Goal: Find specific page/section: Find specific page/section

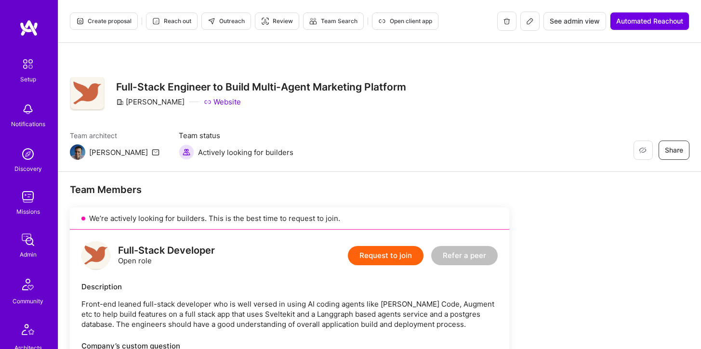
click at [29, 198] on img at bounding box center [27, 196] width 19 height 19
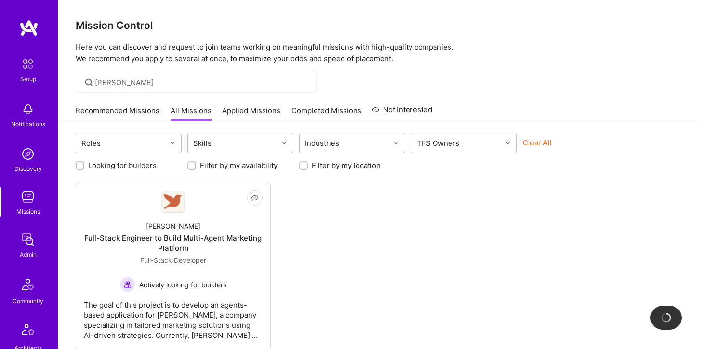
click at [150, 88] on div "[PERSON_NAME]" at bounding box center [196, 82] width 241 height 21
click at [150, 85] on input "[PERSON_NAME]" at bounding box center [202, 83] width 214 height 10
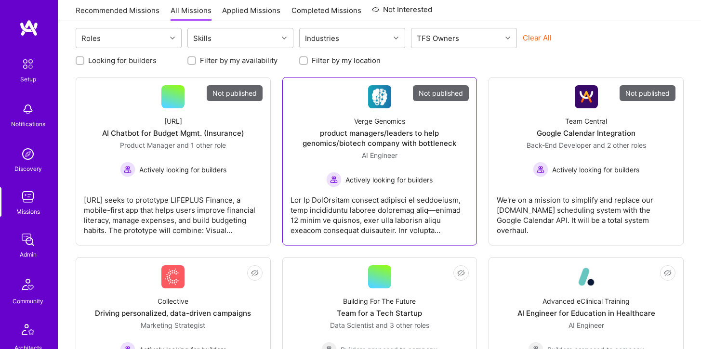
scroll to position [108, 0]
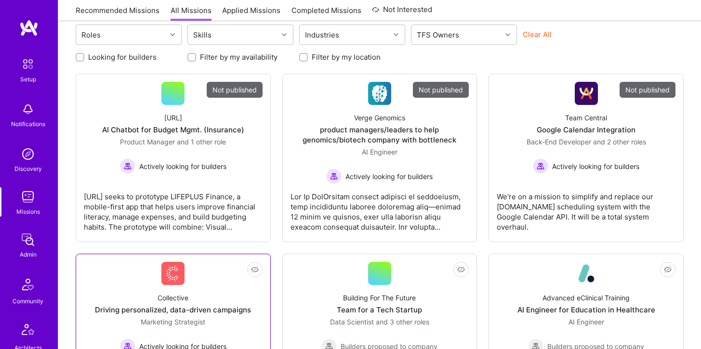
click at [200, 287] on div "Collective Driving personalized, data-driven campaigns Marketing Strategist Act…" at bounding box center [173, 319] width 179 height 69
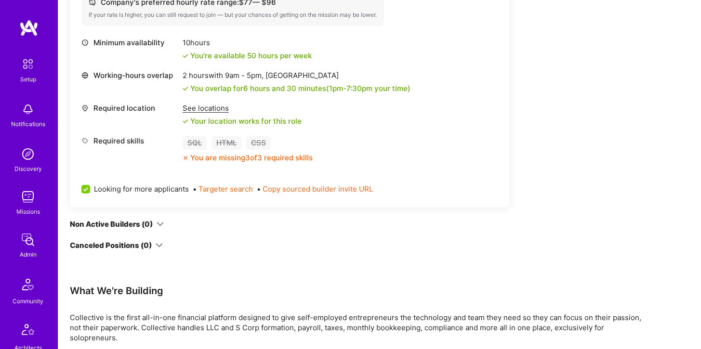
scroll to position [512, 0]
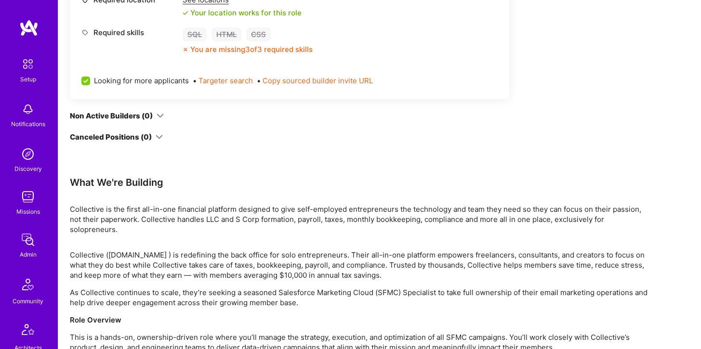
click at [158, 116] on icon at bounding box center [159, 115] width 7 height 7
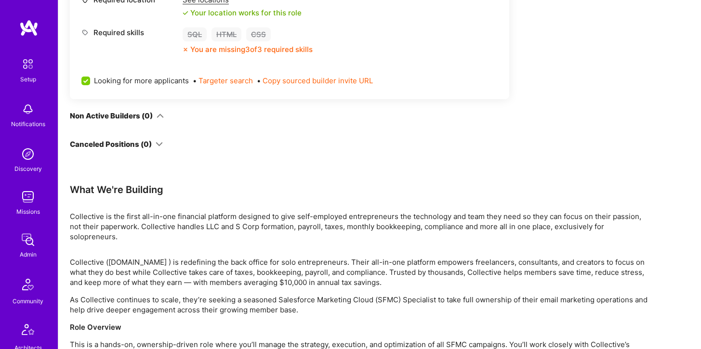
click at [158, 116] on icon at bounding box center [159, 115] width 7 height 7
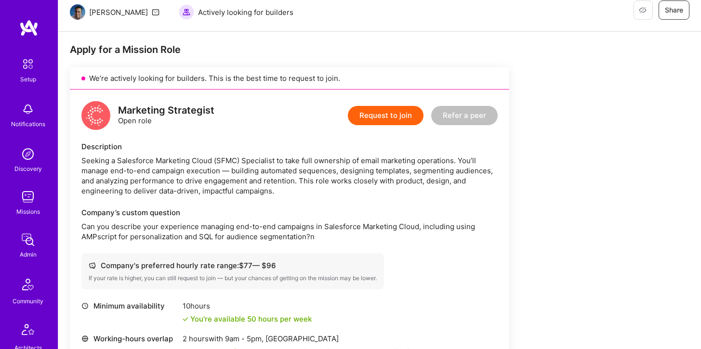
scroll to position [0, 0]
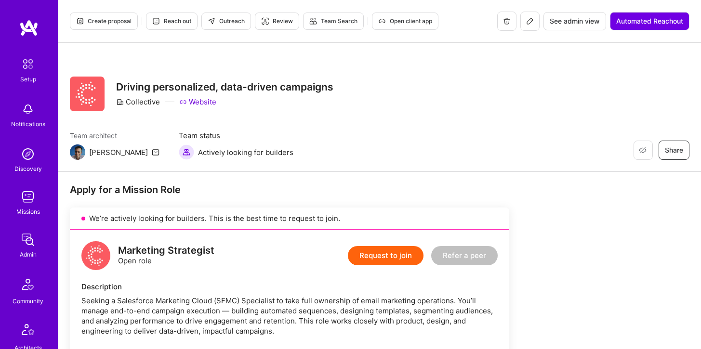
click at [37, 21] on img at bounding box center [28, 27] width 19 height 17
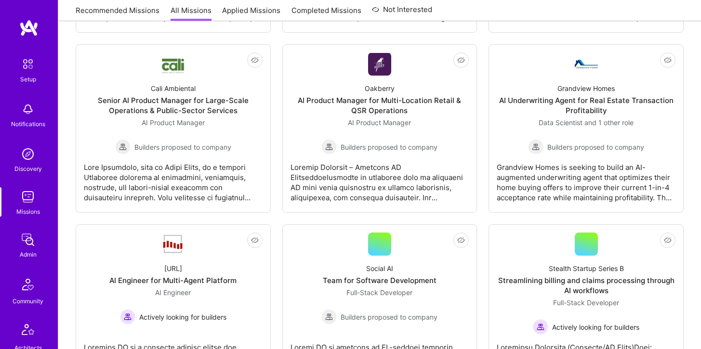
scroll to position [1018, 0]
